Goal: Check status: Check status

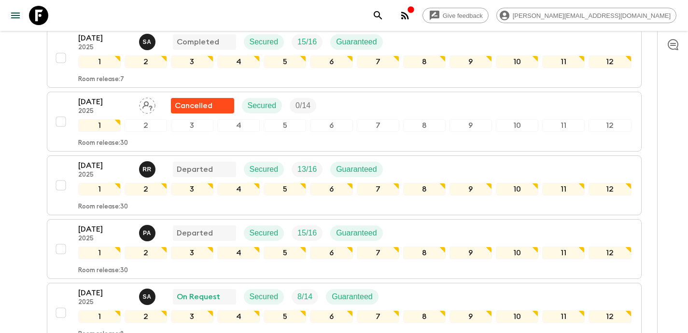
scroll to position [619, 0]
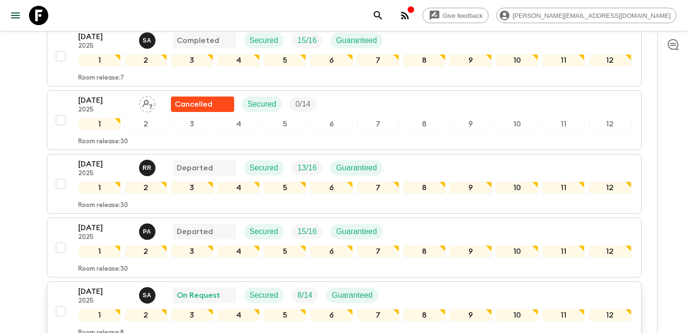
click at [95, 293] on p "[DATE]" at bounding box center [104, 292] width 53 height 12
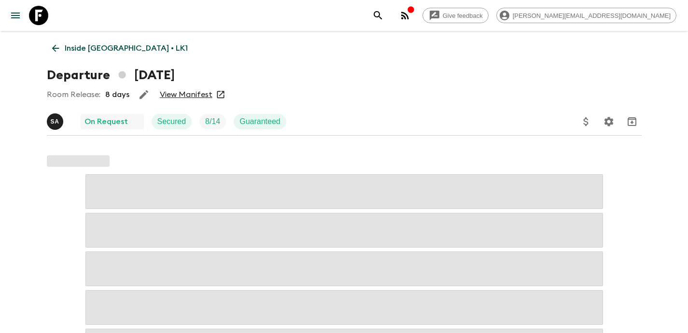
click at [178, 98] on link "View Manifest" at bounding box center [186, 95] width 53 height 10
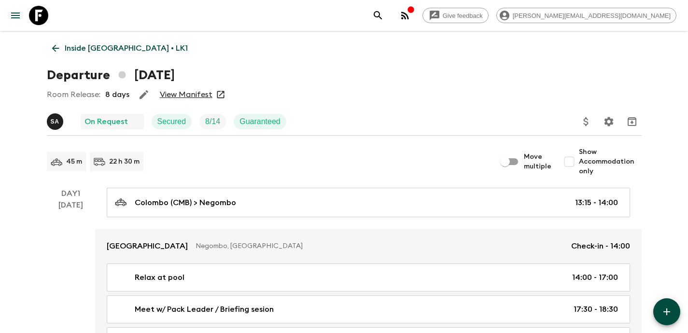
click at [55, 51] on icon at bounding box center [55, 48] width 11 height 11
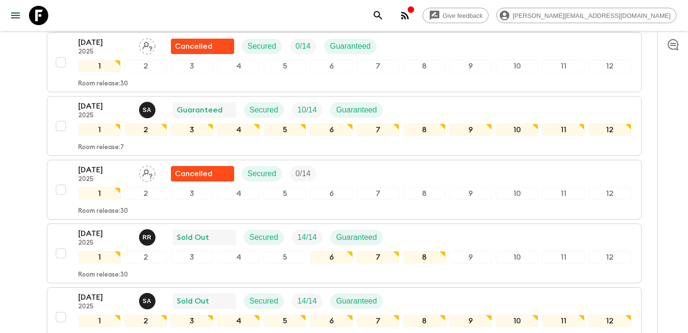
scroll to position [933, 0]
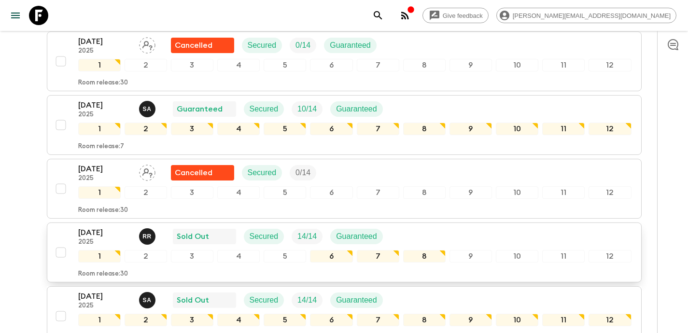
click at [93, 234] on p "[DATE]" at bounding box center [104, 233] width 53 height 12
